Goal: Task Accomplishment & Management: Complete application form

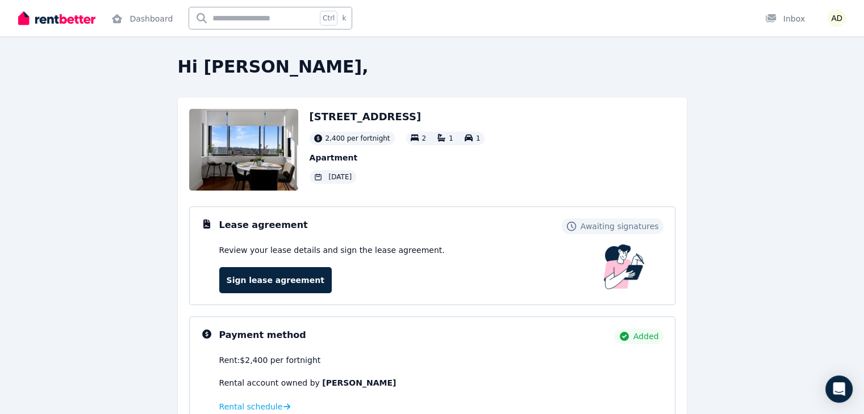
scroll to position [25, 0]
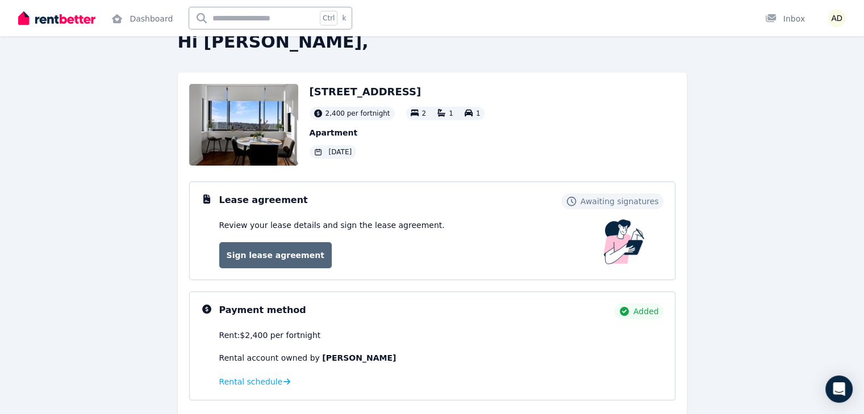
click at [305, 249] on link "Sign lease agreement" at bounding box center [275, 255] width 112 height 26
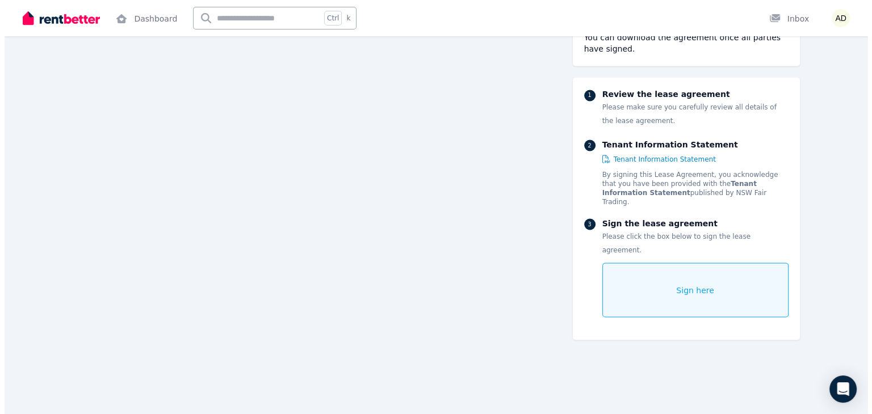
scroll to position [6354, 0]
click at [710, 284] on span "Sign here" at bounding box center [691, 289] width 38 height 11
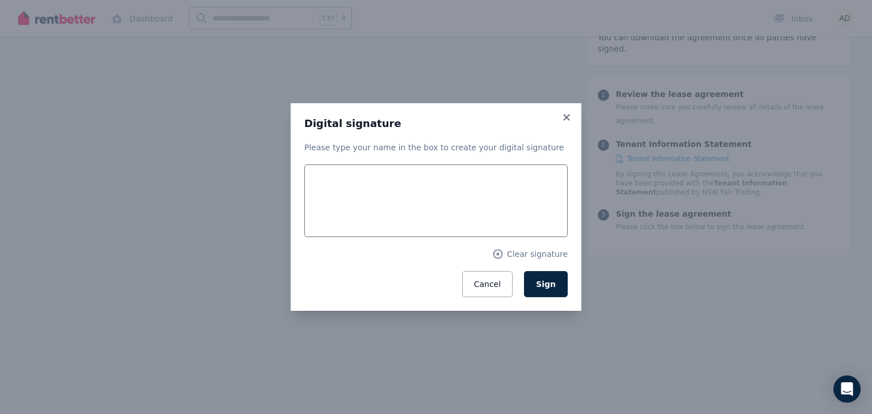
scroll to position [6354, 0]
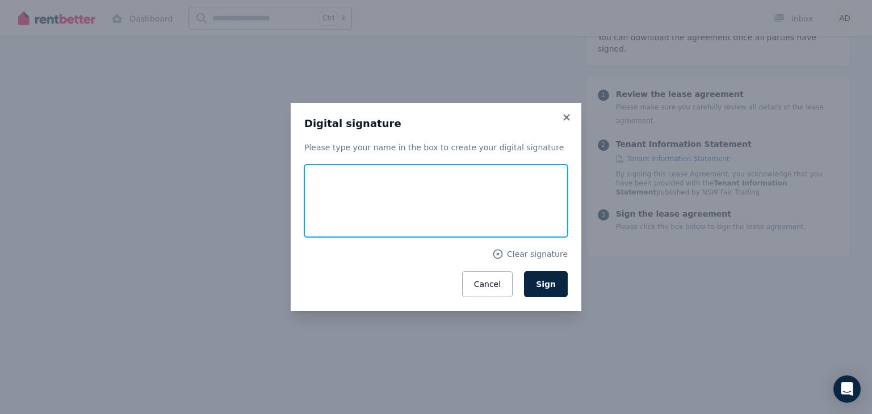
drag, startPoint x: 337, startPoint y: 221, endPoint x: 339, endPoint y: 185, distance: 36.4
click at [339, 185] on input "text" at bounding box center [435, 201] width 263 height 73
type input "**********"
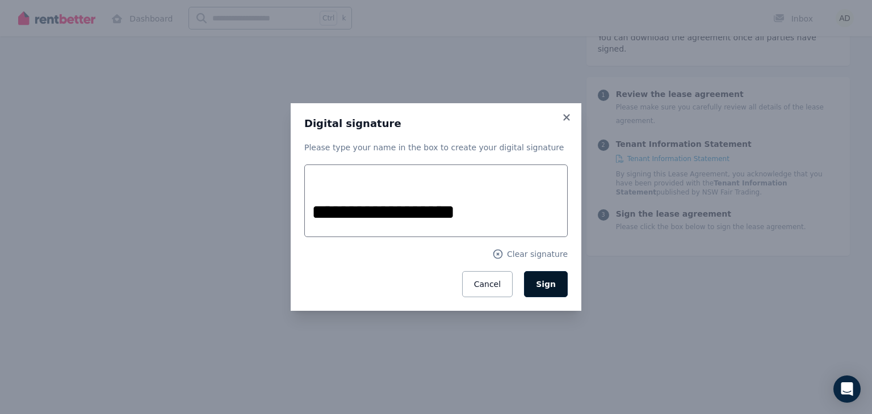
click at [559, 285] on button "Sign" at bounding box center [546, 284] width 44 height 26
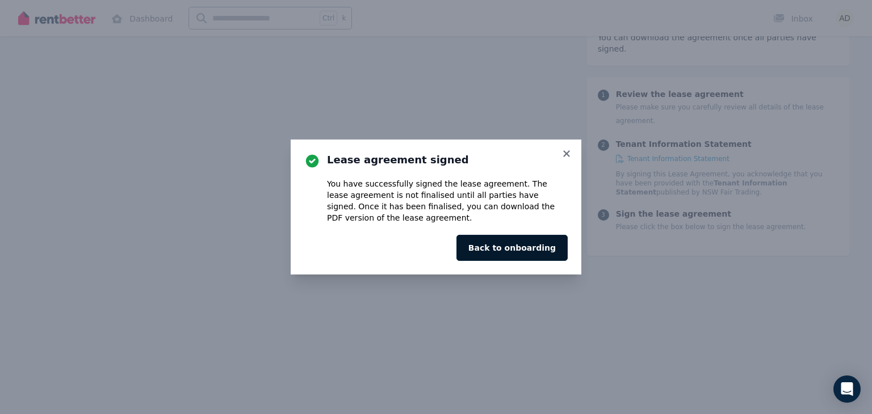
click at [538, 244] on button "Back to onboarding" at bounding box center [511, 248] width 111 height 26
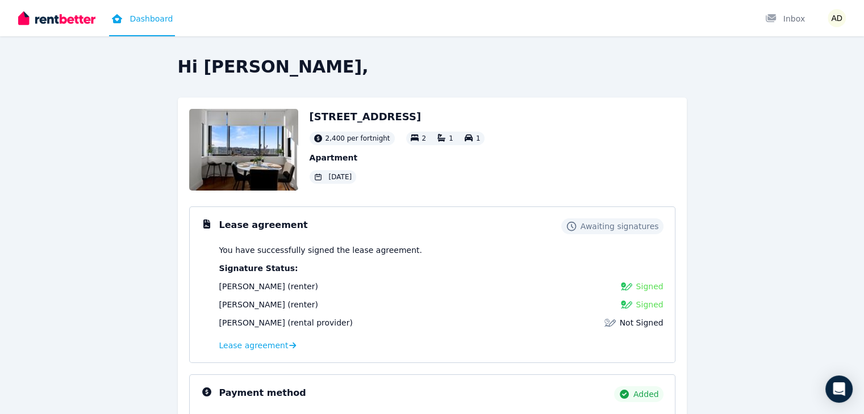
click at [225, 155] on img at bounding box center [243, 150] width 109 height 82
click at [358, 114] on h2 "9/53-55 Coogee Bay Rd, Randwick" at bounding box center [396, 117] width 175 height 16
